Goal: Task Accomplishment & Management: Use online tool/utility

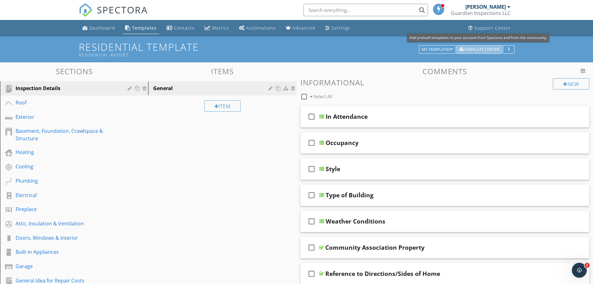
click at [471, 49] on div "Template Center" at bounding box center [479, 49] width 40 height 4
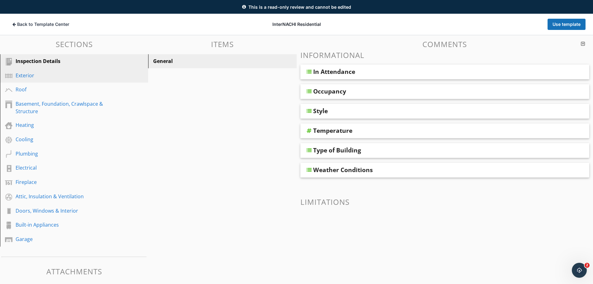
click at [21, 74] on div "Exterior" at bounding box center [67, 75] width 103 height 7
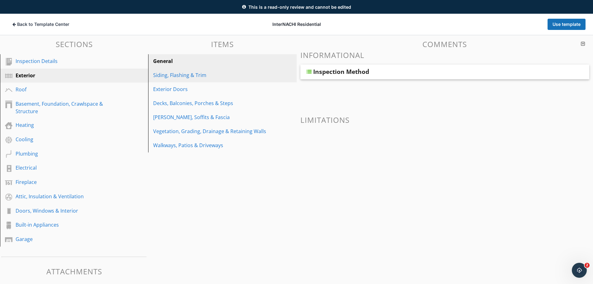
click at [174, 75] on div "Siding, Flashing & Trim" at bounding box center [211, 74] width 117 height 7
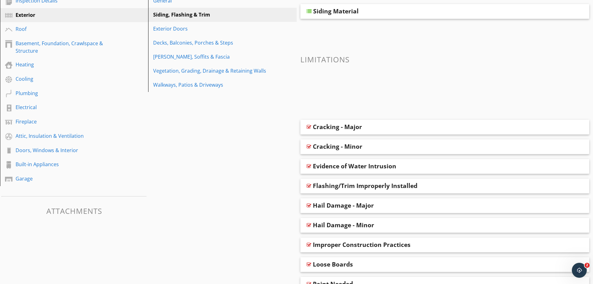
scroll to position [99, 0]
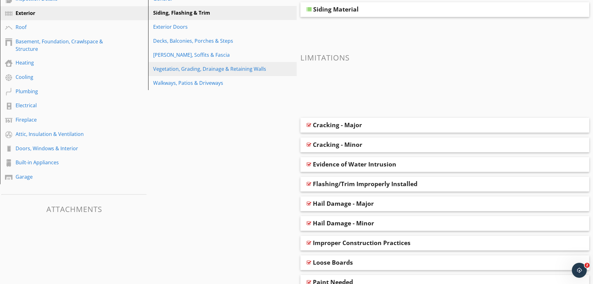
click at [175, 69] on div "Vegetation, Grading, Drainage & Retaining Walls" at bounding box center [211, 68] width 117 height 7
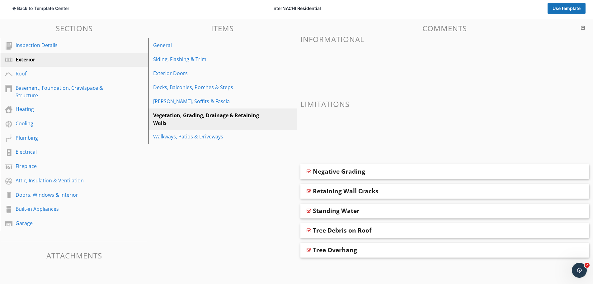
scroll to position [52, 0]
click at [341, 208] on div "Standing Water" at bounding box center [336, 210] width 47 height 7
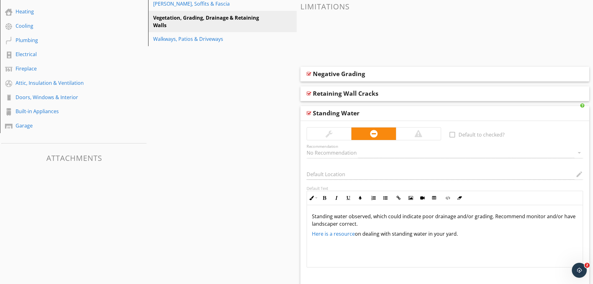
scroll to position [130, 0]
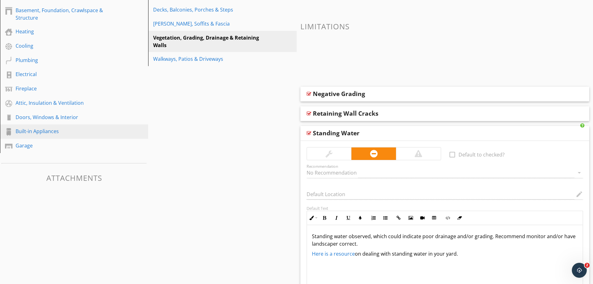
click at [32, 134] on div "Built-in Appliances" at bounding box center [67, 130] width 103 height 7
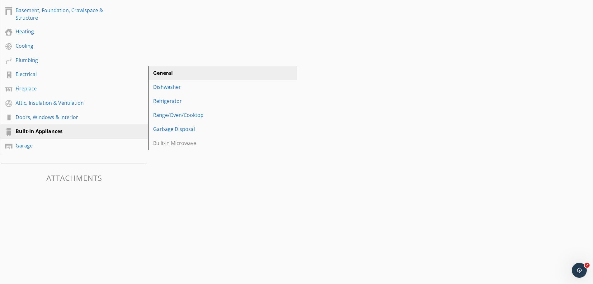
scroll to position [40, 0]
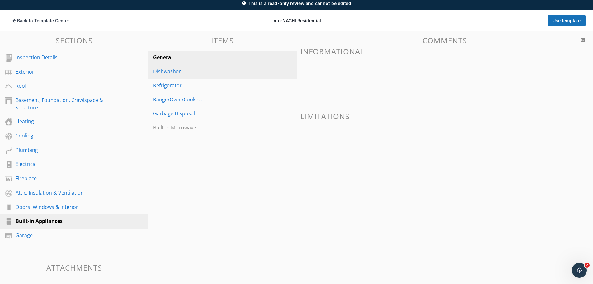
click at [167, 72] on div "Dishwasher" at bounding box center [211, 71] width 117 height 7
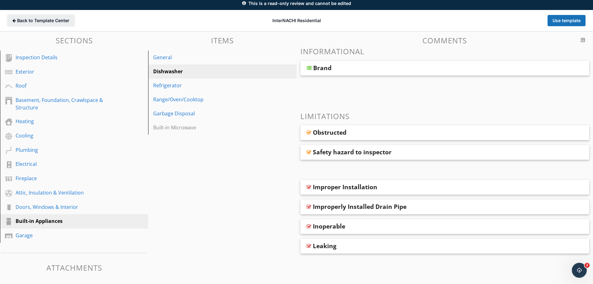
click at [58, 21] on span "Back to Template Center" at bounding box center [43, 20] width 52 height 6
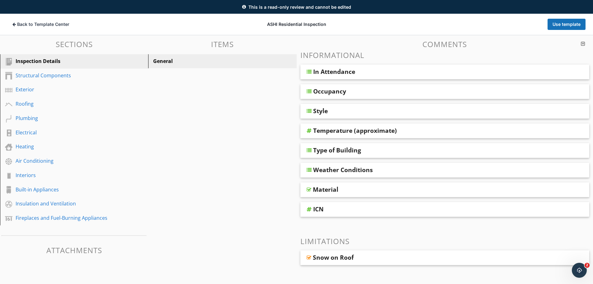
click at [326, 209] on div "ICN" at bounding box center [416, 208] width 207 height 7
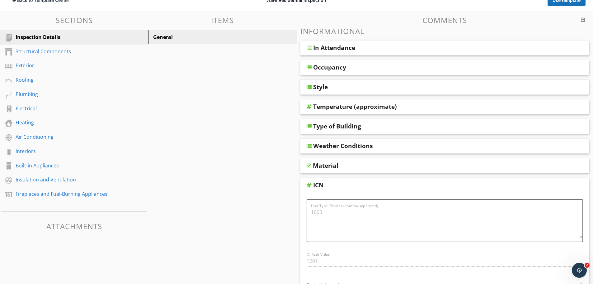
scroll to position [36, 0]
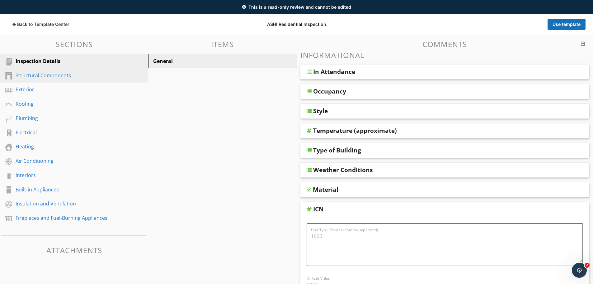
click at [50, 77] on div "Structural Components" at bounding box center [67, 75] width 103 height 7
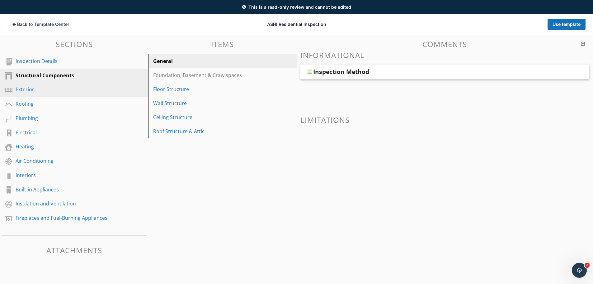
click at [44, 88] on div "Exterior" at bounding box center [67, 89] width 103 height 7
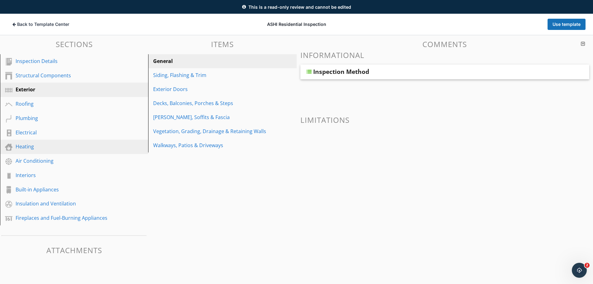
click at [34, 144] on div "Heating" at bounding box center [67, 146] width 103 height 7
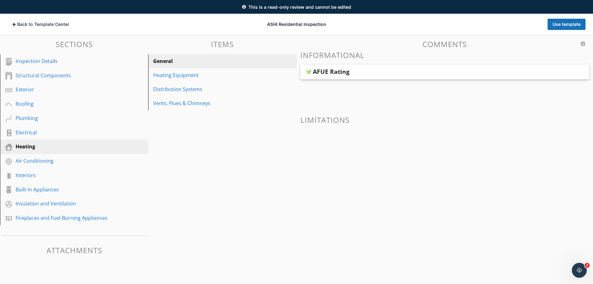
click at [347, 75] on div "AFUE Rating" at bounding box center [331, 71] width 37 height 7
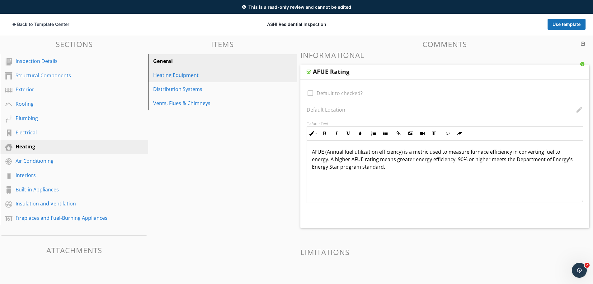
click at [199, 74] on div "Heating Equipment" at bounding box center [211, 74] width 117 height 7
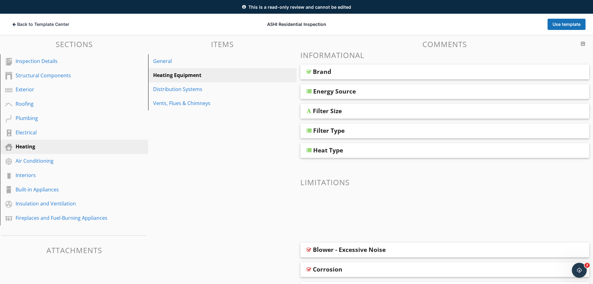
click at [360, 73] on div "Brand" at bounding box center [416, 71] width 207 height 7
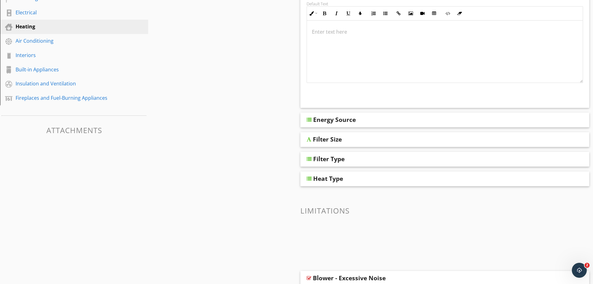
scroll to position [161, 0]
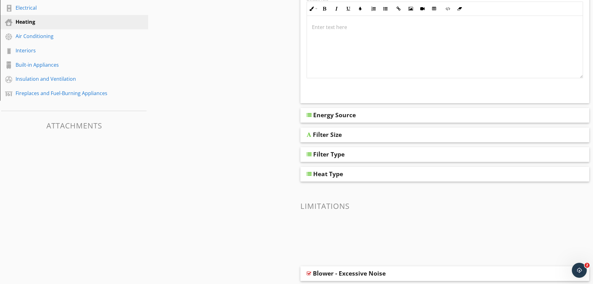
click at [362, 118] on div "Energy Source" at bounding box center [416, 114] width 207 height 7
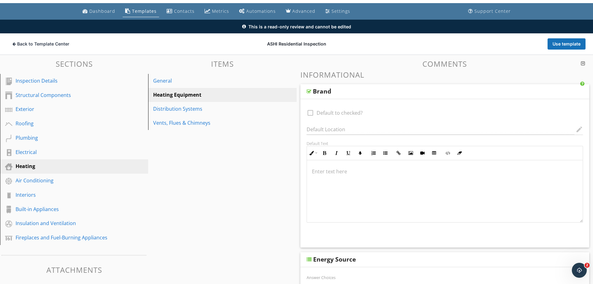
scroll to position [5, 0]
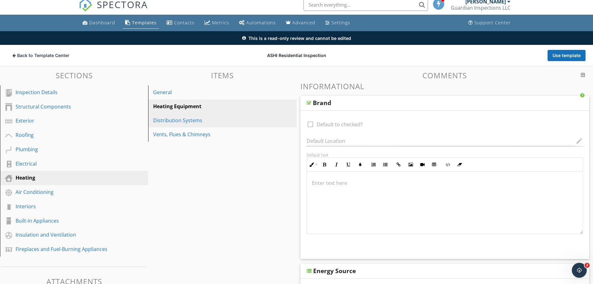
click at [197, 115] on link "Distribution Systems" at bounding box center [223, 120] width 146 height 14
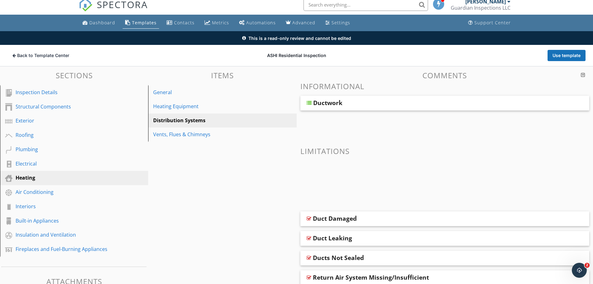
click at [322, 101] on div "Ductwork" at bounding box center [327, 102] width 29 height 7
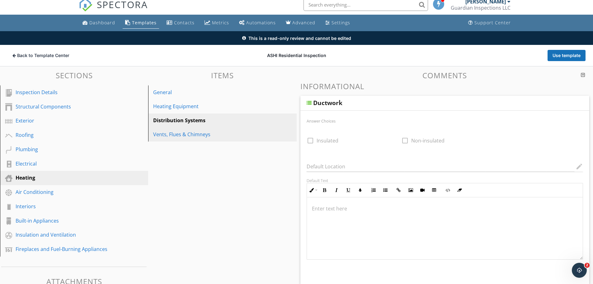
click at [197, 136] on div "Vents, Flues & Chimneys" at bounding box center [211, 133] width 117 height 7
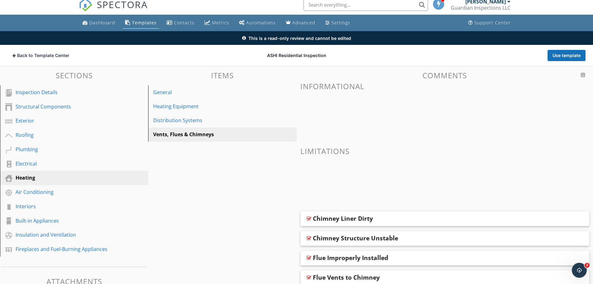
scroll to position [36, 0]
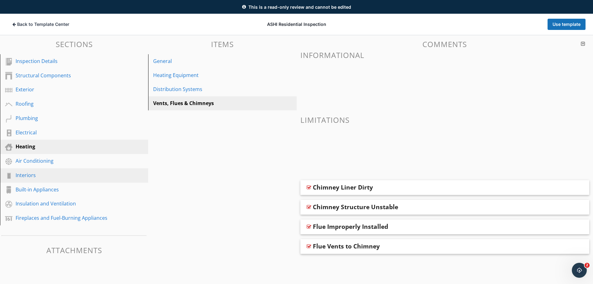
click at [20, 172] on div "Interiors" at bounding box center [67, 174] width 103 height 7
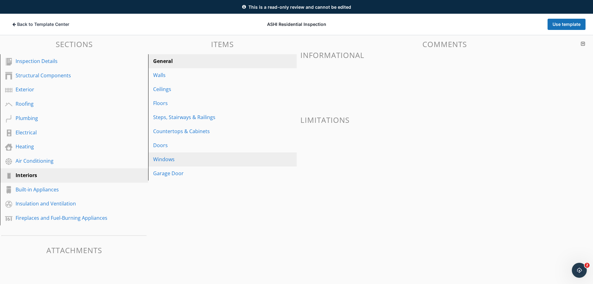
click at [158, 158] on div "Windows" at bounding box center [211, 158] width 117 height 7
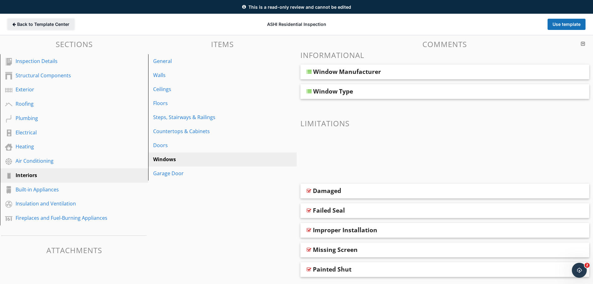
click at [57, 24] on span "Back to Template Center" at bounding box center [43, 24] width 52 height 6
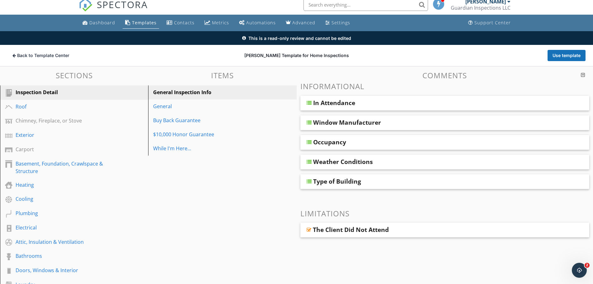
scroll to position [111, 0]
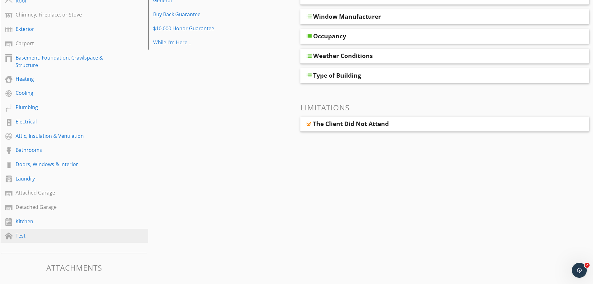
click at [18, 238] on div "Test" at bounding box center [67, 235] width 103 height 7
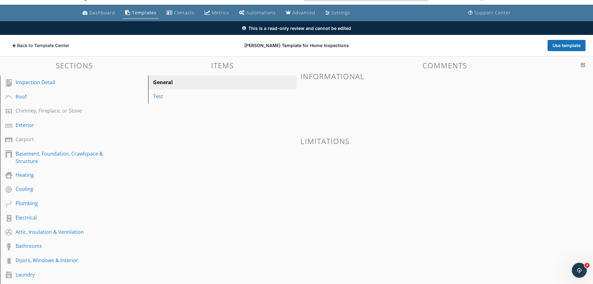
scroll to position [0, 0]
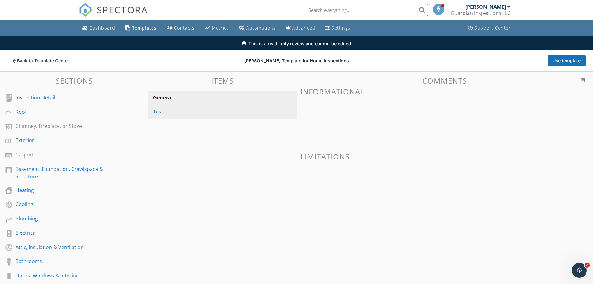
click at [165, 114] on div "Test" at bounding box center [211, 111] width 117 height 7
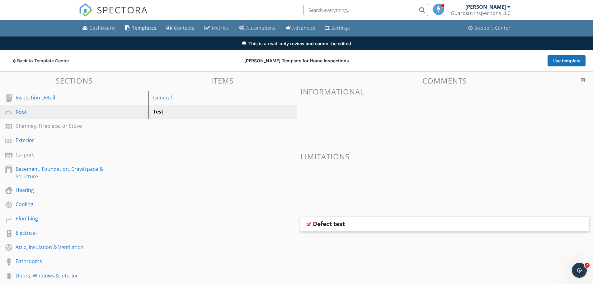
click at [51, 111] on div "Roof" at bounding box center [67, 111] width 103 height 7
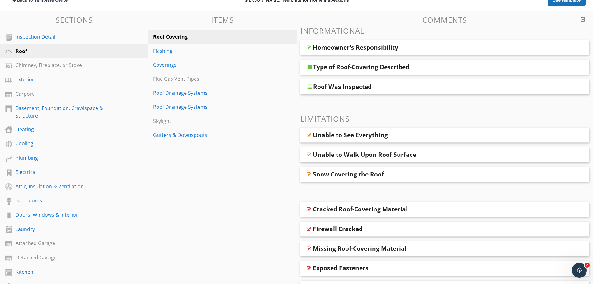
scroll to position [62, 0]
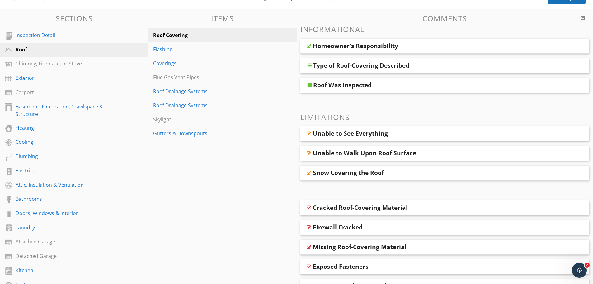
click at [340, 46] on div "Homeowner's Responsibility" at bounding box center [355, 45] width 85 height 7
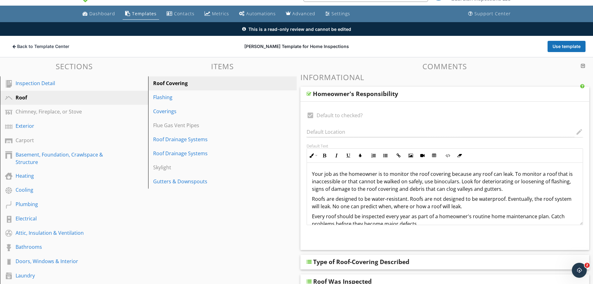
scroll to position [0, 0]
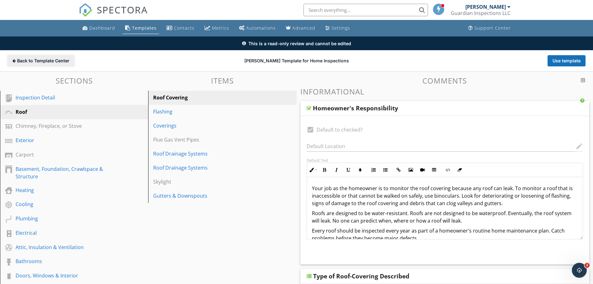
click at [31, 60] on span "Back to Template Center" at bounding box center [43, 61] width 52 height 6
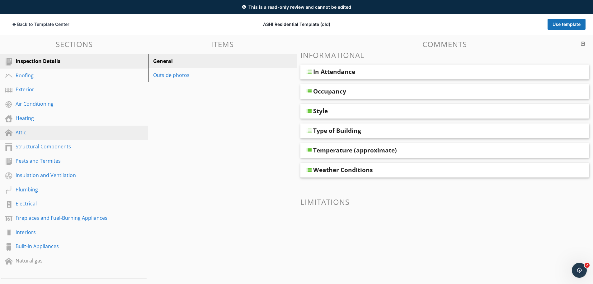
click at [31, 133] on div "Attic" at bounding box center [67, 132] width 103 height 7
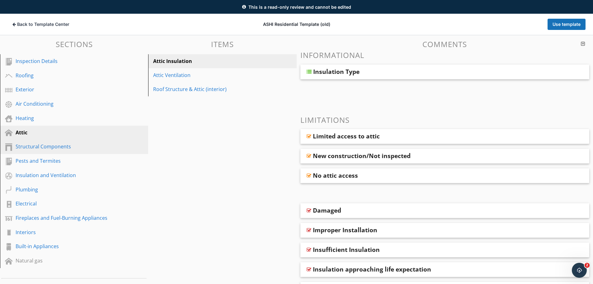
click at [32, 150] on div "Structural Components" at bounding box center [67, 146] width 103 height 7
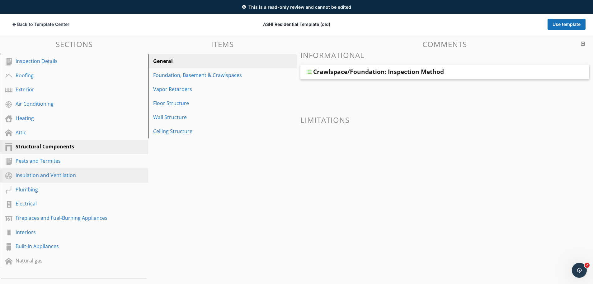
click at [30, 171] on div "Insulation and Ventilation" at bounding box center [67, 174] width 103 height 7
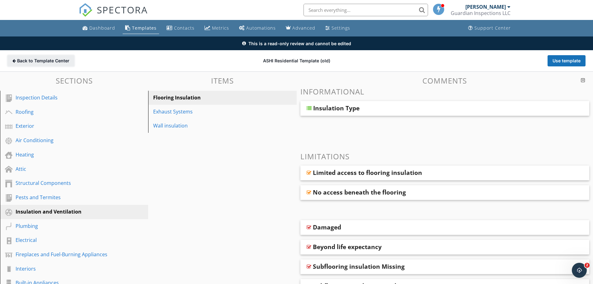
click at [51, 66] on button "Back to Template Center Back" at bounding box center [40, 60] width 67 height 11
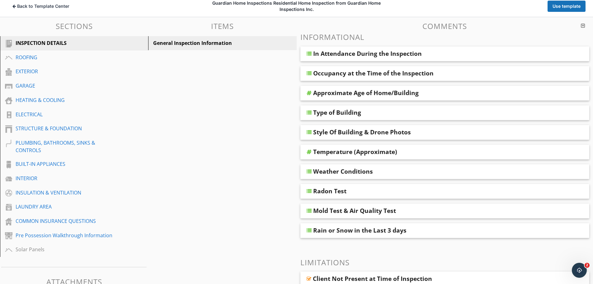
scroll to position [36, 0]
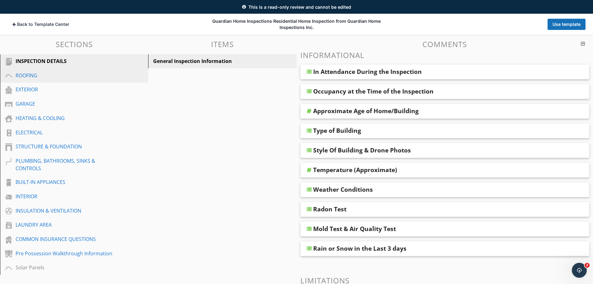
click at [38, 77] on div "ROOFING" at bounding box center [67, 75] width 103 height 7
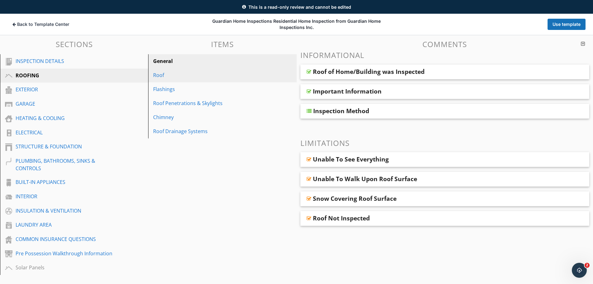
click at [161, 73] on div "Roof" at bounding box center [211, 74] width 117 height 7
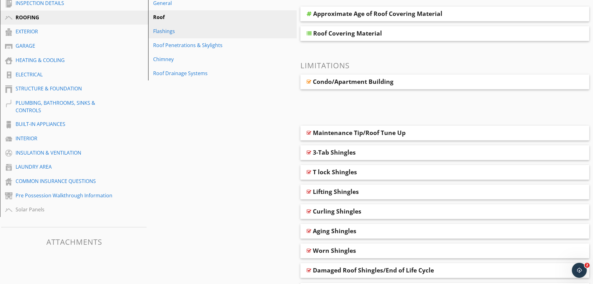
scroll to position [99, 0]
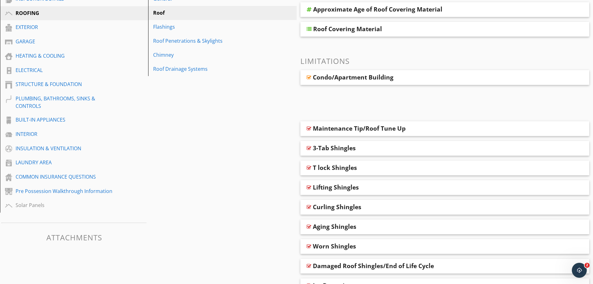
click at [331, 127] on div "Maintenance Tip/Roof Tune Up" at bounding box center [359, 127] width 93 height 7
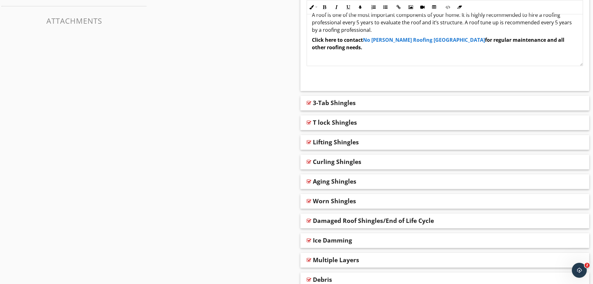
scroll to position [317, 0]
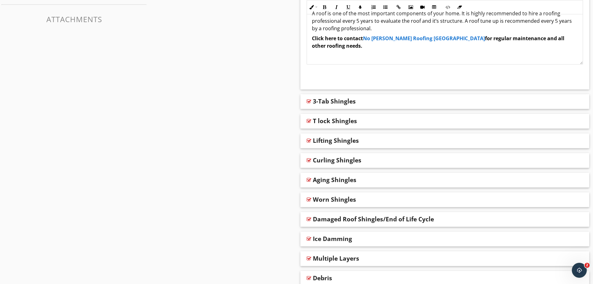
click at [331, 101] on div "3-Tab Shingles" at bounding box center [334, 100] width 43 height 7
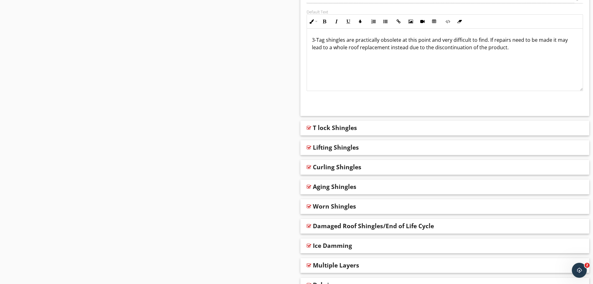
scroll to position [503, 0]
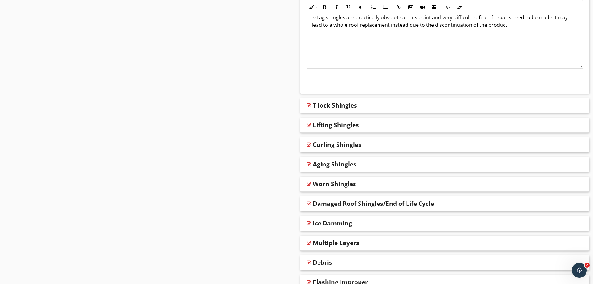
click at [326, 126] on div "Lifting Shingles" at bounding box center [336, 124] width 46 height 7
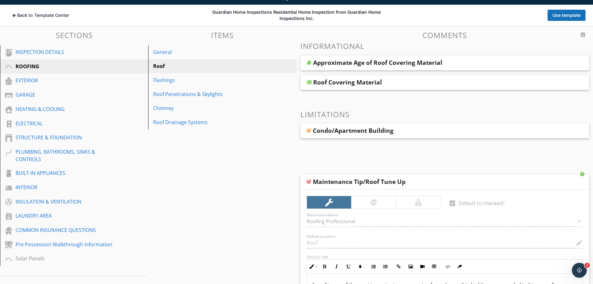
scroll to position [0, 0]
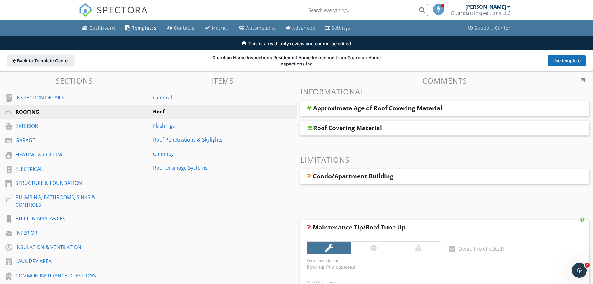
click at [26, 62] on span "Back to Template Center" at bounding box center [43, 61] width 52 height 6
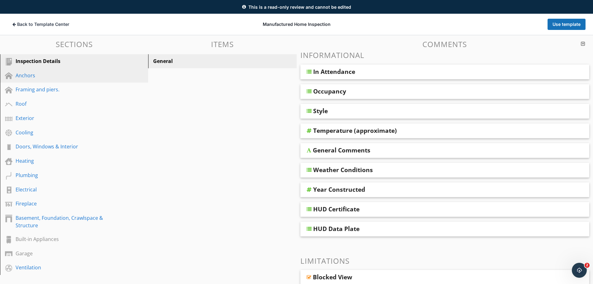
click at [33, 78] on div "Anchors" at bounding box center [67, 75] width 103 height 7
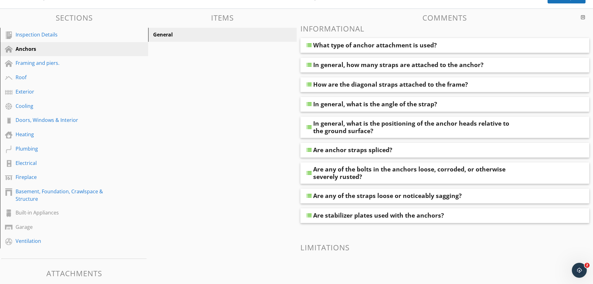
scroll to position [30, 0]
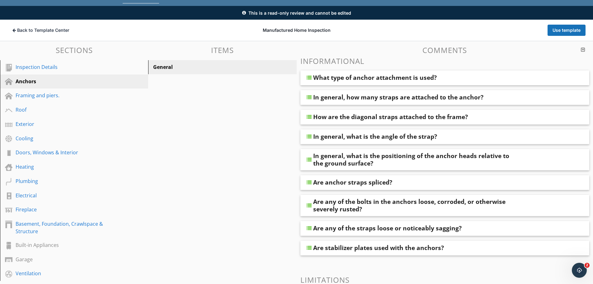
click at [348, 75] on div "What type of anchor attachment is used?" at bounding box center [375, 77] width 124 height 7
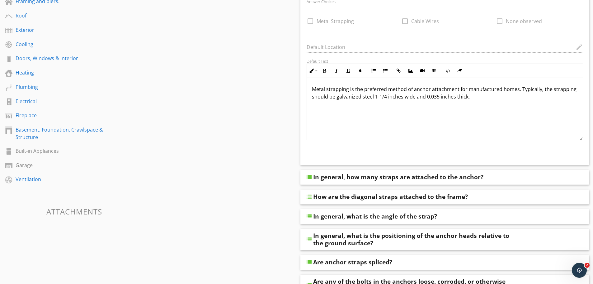
scroll to position [155, 0]
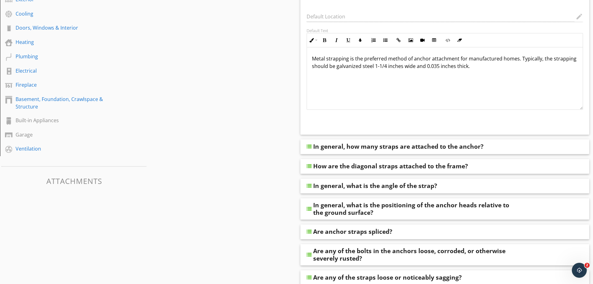
click at [342, 143] on div "In general, how many straps are attached to the anchor?" at bounding box center [398, 146] width 170 height 7
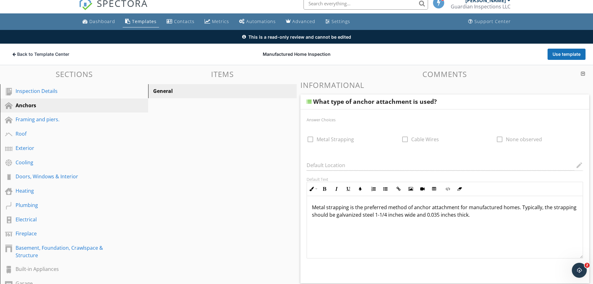
scroll to position [4, 0]
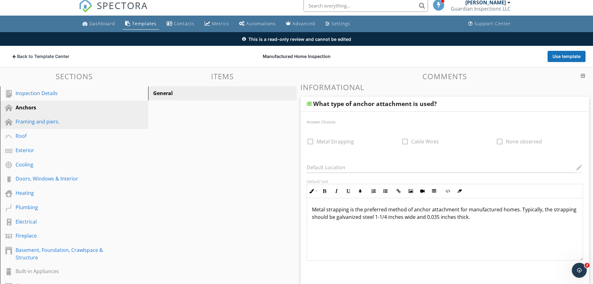
click at [47, 124] on div "Framing and piers." at bounding box center [67, 121] width 103 height 7
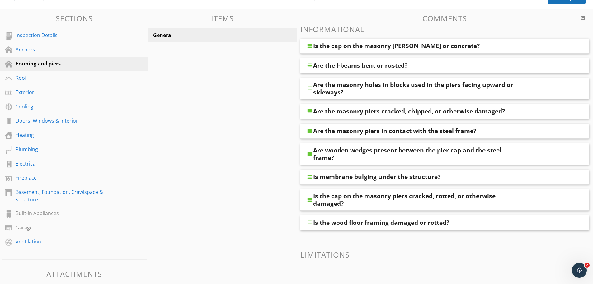
scroll to position [67, 0]
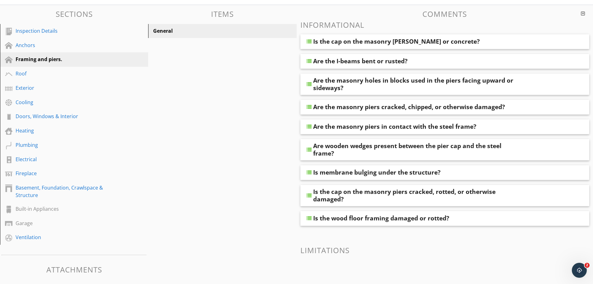
click at [326, 170] on div "Is membrane bulging under the structure?" at bounding box center [376, 171] width 127 height 7
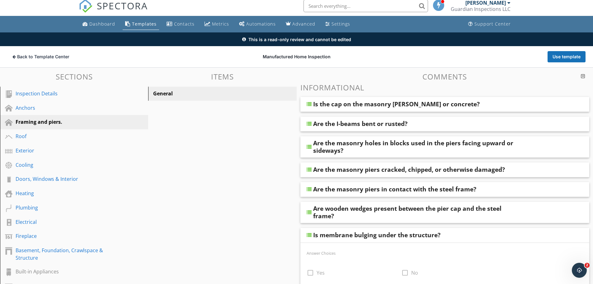
scroll to position [0, 0]
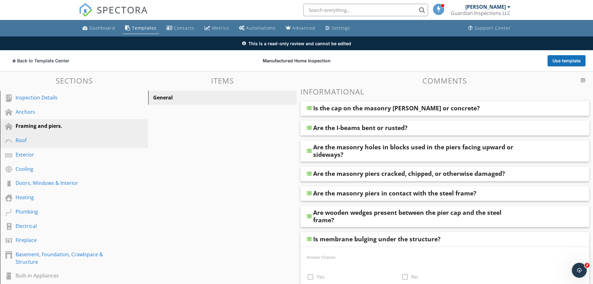
click at [59, 143] on div "Roof" at bounding box center [67, 139] width 103 height 7
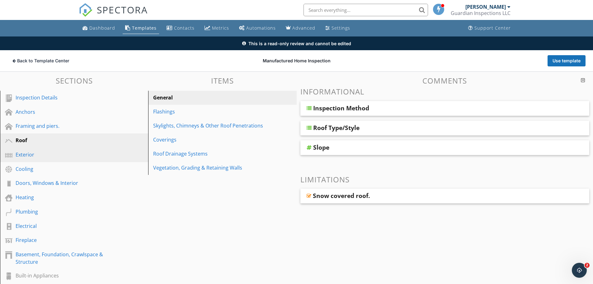
click at [58, 155] on div "Exterior" at bounding box center [67, 154] width 103 height 7
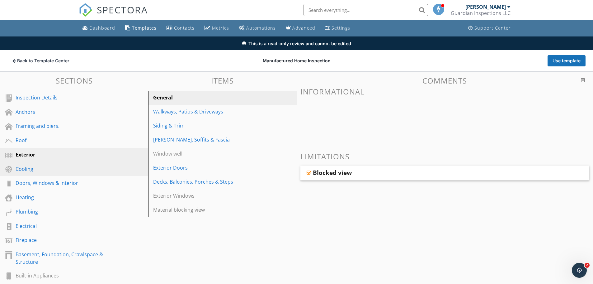
click at [56, 166] on div "Cooling" at bounding box center [67, 168] width 103 height 7
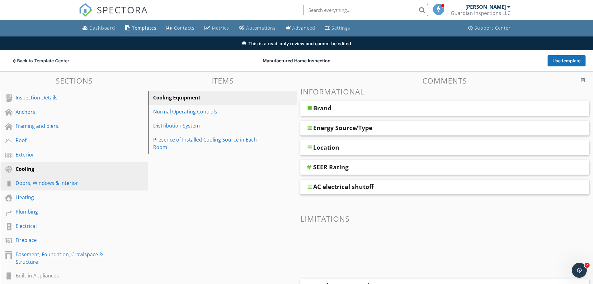
click at [53, 183] on div "Doors, Windows & Interior" at bounding box center [67, 182] width 103 height 7
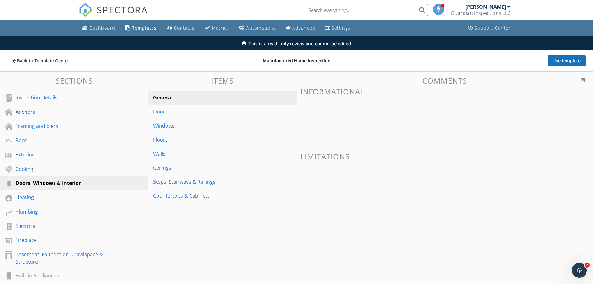
scroll to position [31, 0]
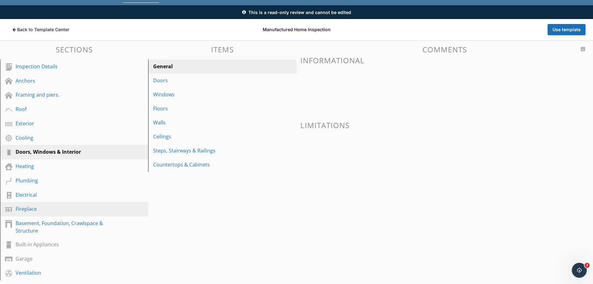
click at [41, 206] on div "Fireplace" at bounding box center [67, 208] width 103 height 7
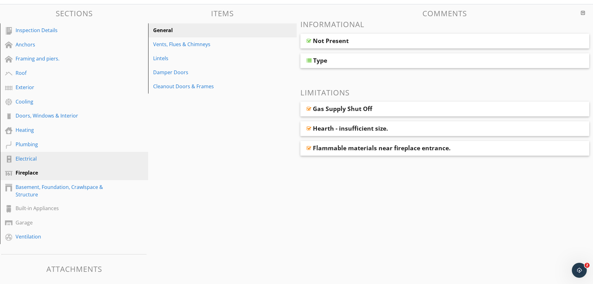
scroll to position [68, 0]
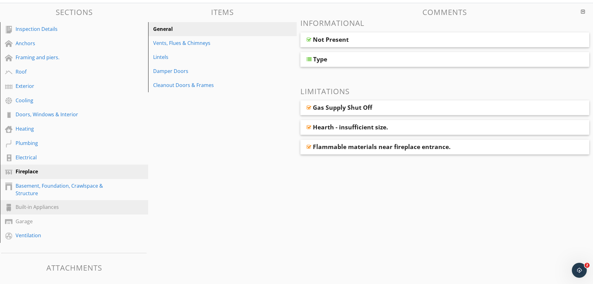
click at [40, 207] on div "Built-in Appliances" at bounding box center [67, 206] width 103 height 7
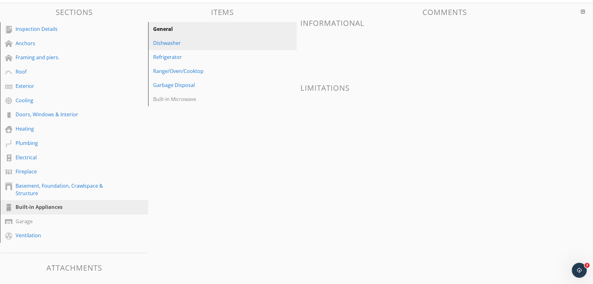
click at [154, 40] on div "Dishwasher" at bounding box center [211, 42] width 117 height 7
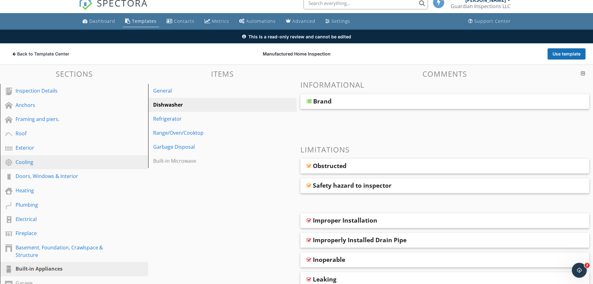
scroll to position [0, 0]
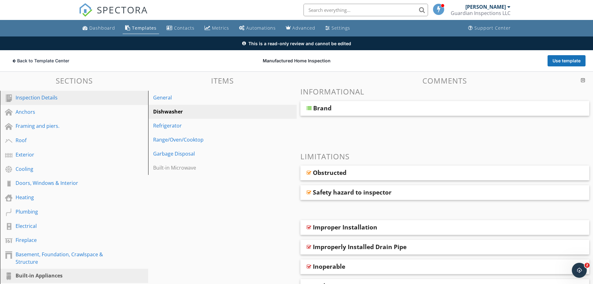
click at [70, 100] on div "Inspection Details" at bounding box center [67, 97] width 103 height 7
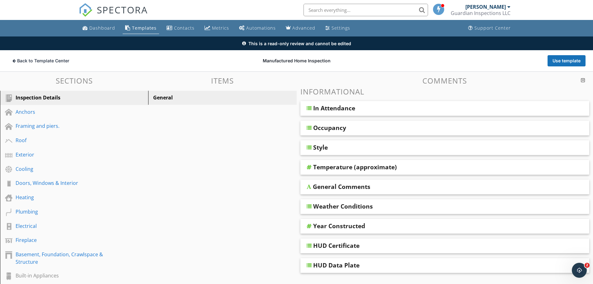
scroll to position [31, 0]
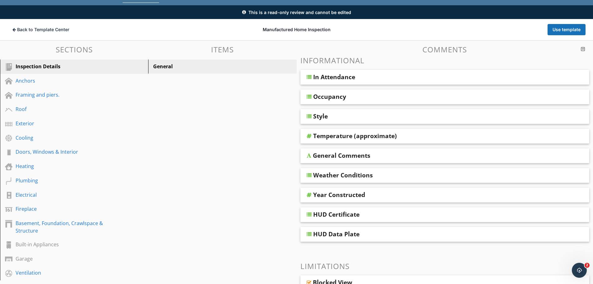
click at [385, 154] on div "General Comments" at bounding box center [416, 155] width 207 height 7
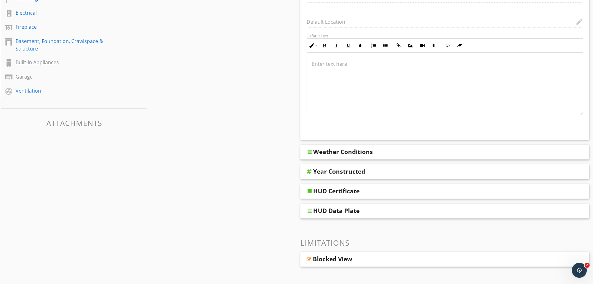
scroll to position [218, 0]
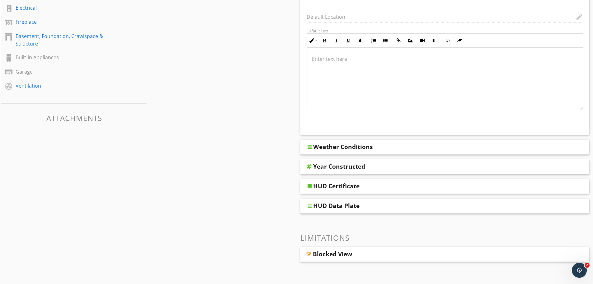
click at [362, 187] on div "HUD Certificate" at bounding box center [416, 185] width 207 height 7
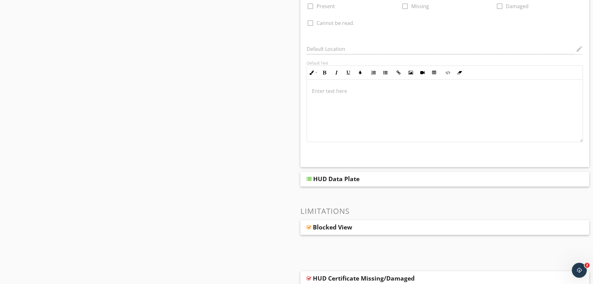
scroll to position [436, 0]
click at [373, 181] on div "HUD Data Plate" at bounding box center [416, 177] width 207 height 7
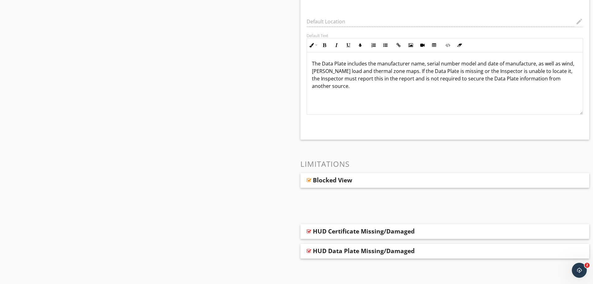
scroll to position [673, 0]
click at [427, 232] on div "HUD Certificate Missing/Damaged" at bounding box center [416, 229] width 207 height 7
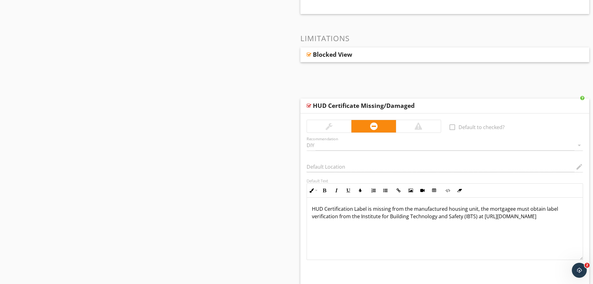
scroll to position [0, 0]
drag, startPoint x: 482, startPoint y: 217, endPoint x: 486, endPoint y: 221, distance: 5.3
click at [486, 219] on p "HUD Certification Label is missing from the manufactured housing unit, the mort…" at bounding box center [445, 211] width 266 height 15
click at [483, 215] on p "HUD Certification Label is missing from the manufactured housing unit, the mort…" at bounding box center [445, 211] width 266 height 15
drag, startPoint x: 481, startPoint y: 218, endPoint x: 483, endPoint y: 225, distance: 8.0
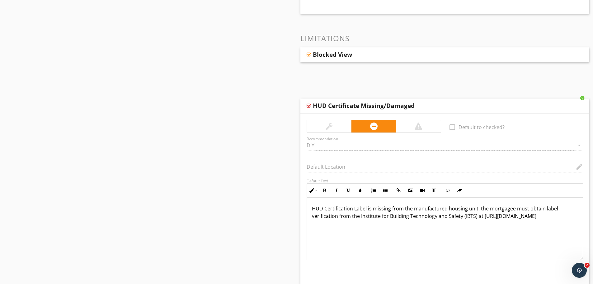
click at [483, 219] on p "HUD Certification Label is missing from the manufactured housing unit, the mort…" at bounding box center [445, 211] width 266 height 15
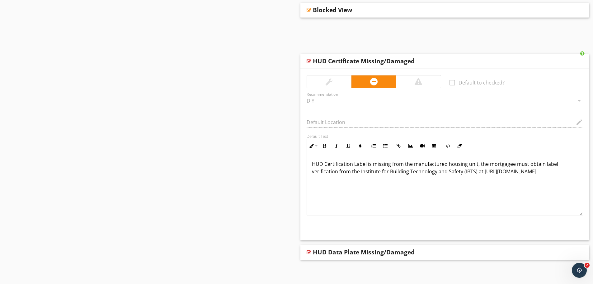
scroll to position [845, 0]
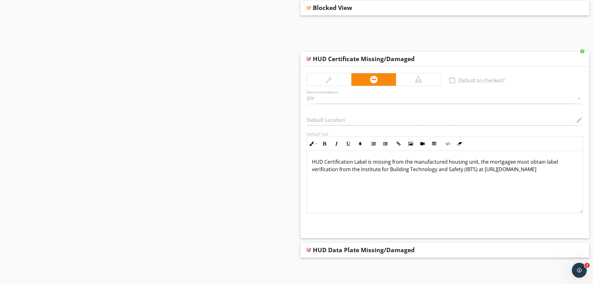
click at [454, 245] on div "HUD Data Plate Missing/Damaged" at bounding box center [444, 249] width 289 height 15
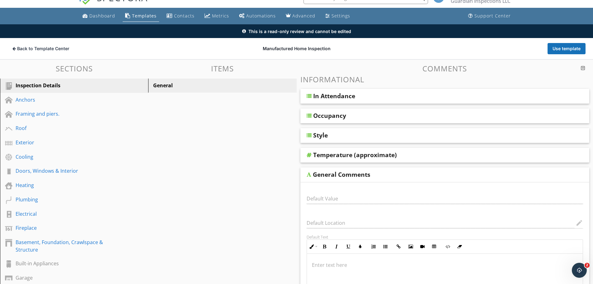
scroll to position [0, 0]
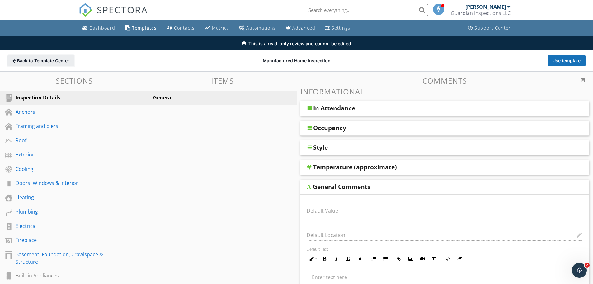
click at [59, 62] on span "Back to Template Center" at bounding box center [43, 61] width 52 height 6
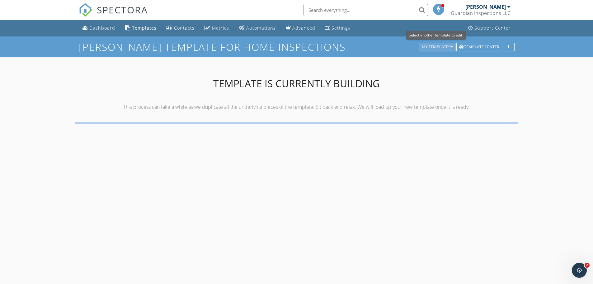
click at [442, 47] on div "My Templates" at bounding box center [437, 47] width 31 height 4
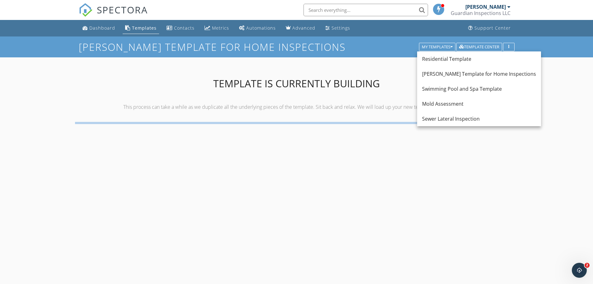
click at [555, 145] on div "Ben Gromicko's Template for Home Inspections My Templates Template Center Templ…" at bounding box center [296, 178] width 593 height 284
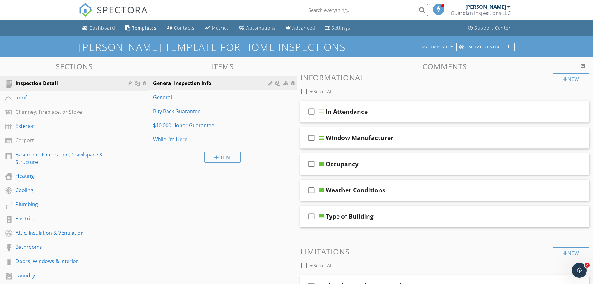
click at [102, 26] on div "Dashboard" at bounding box center [102, 28] width 26 height 6
